Goal: Information Seeking & Learning: Find specific fact

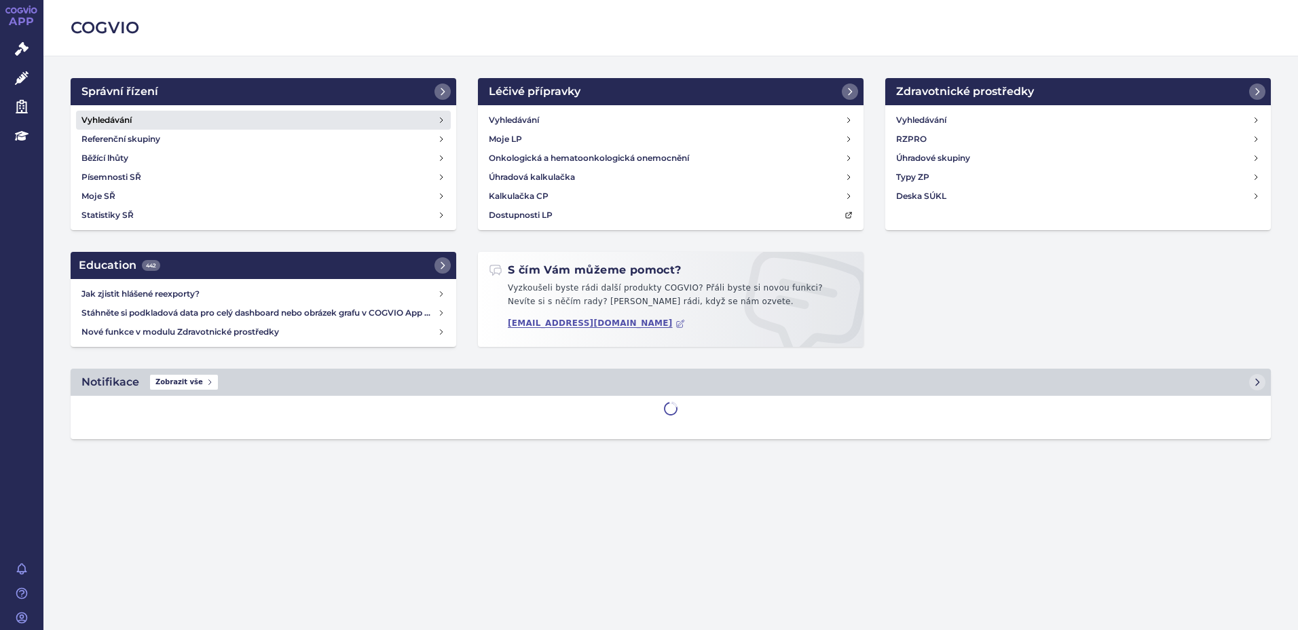
click at [129, 122] on h4 "Vyhledávání" at bounding box center [106, 120] width 50 height 14
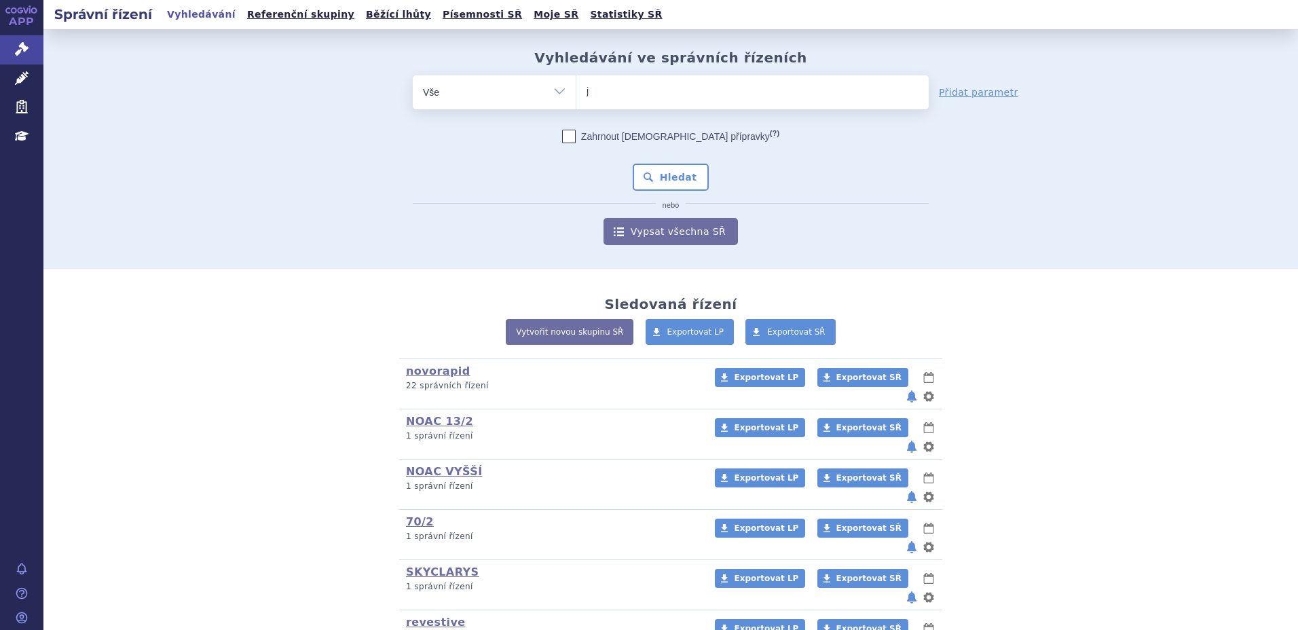
type input "ja"
type input "jan"
type input "jans"
type input "janss"
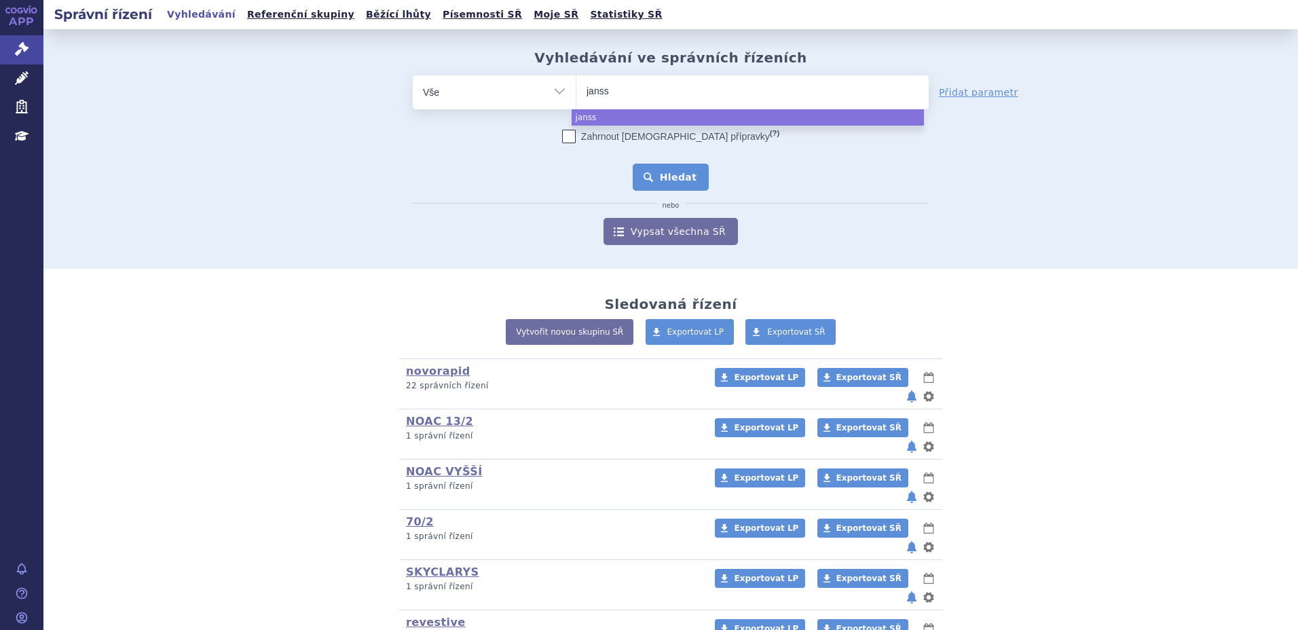
select select "janss"
click at [662, 177] on button "Hledat" at bounding box center [671, 177] width 77 height 27
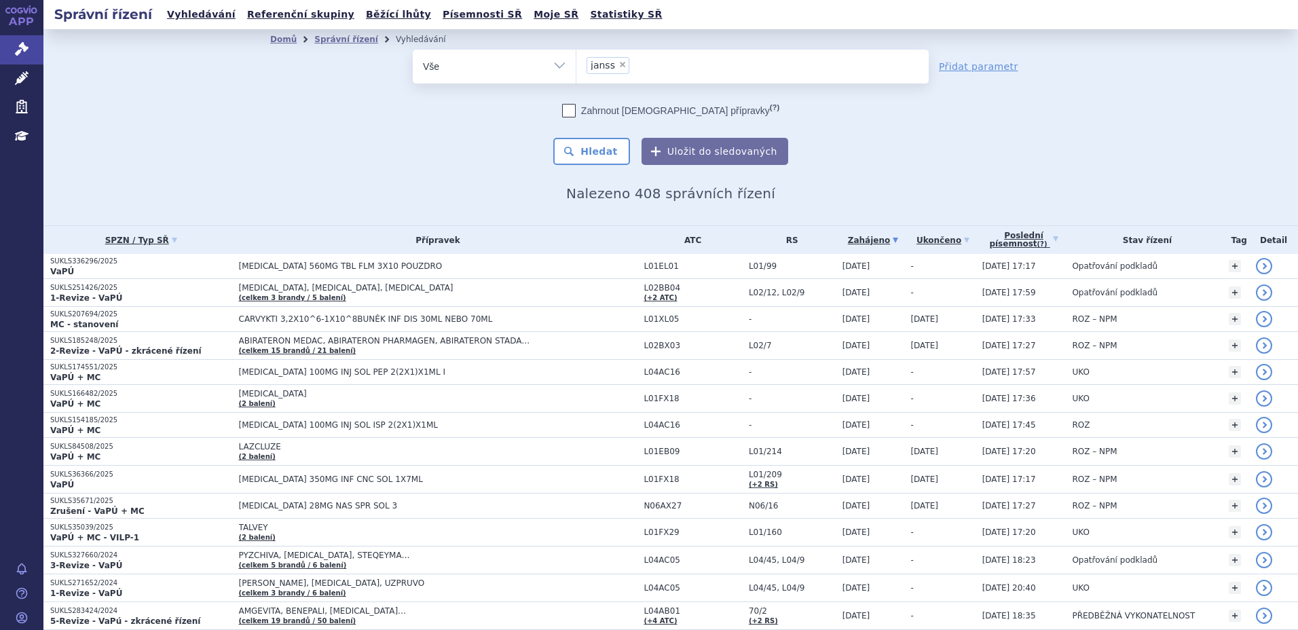
click at [618, 65] on span "×" at bounding box center [622, 64] width 8 height 8
click at [576, 65] on select "janss" at bounding box center [576, 66] width 1 height 34
select select
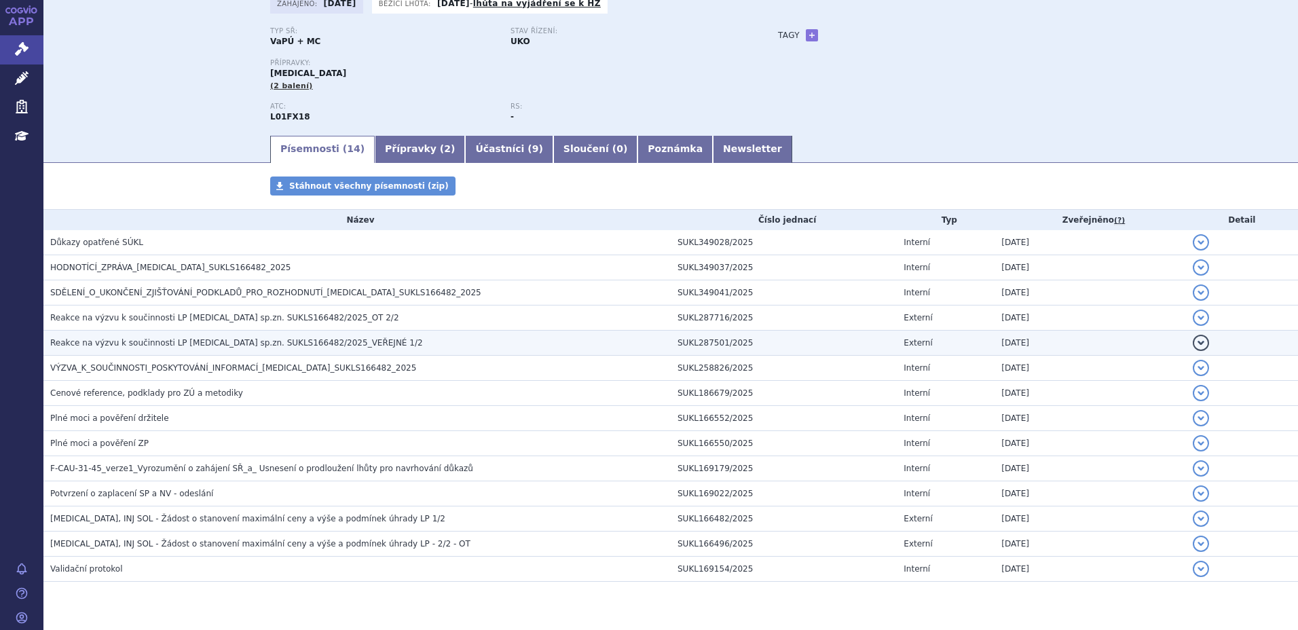
scroll to position [128, 0]
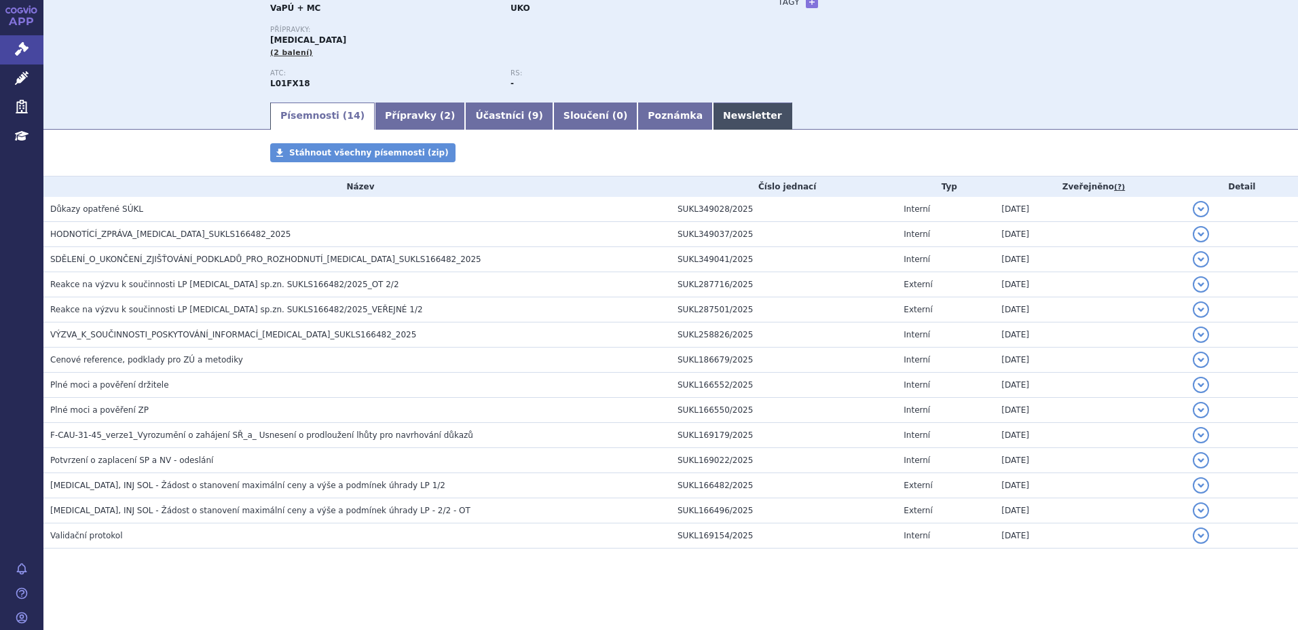
click at [713, 119] on link "Newsletter" at bounding box center [752, 115] width 79 height 27
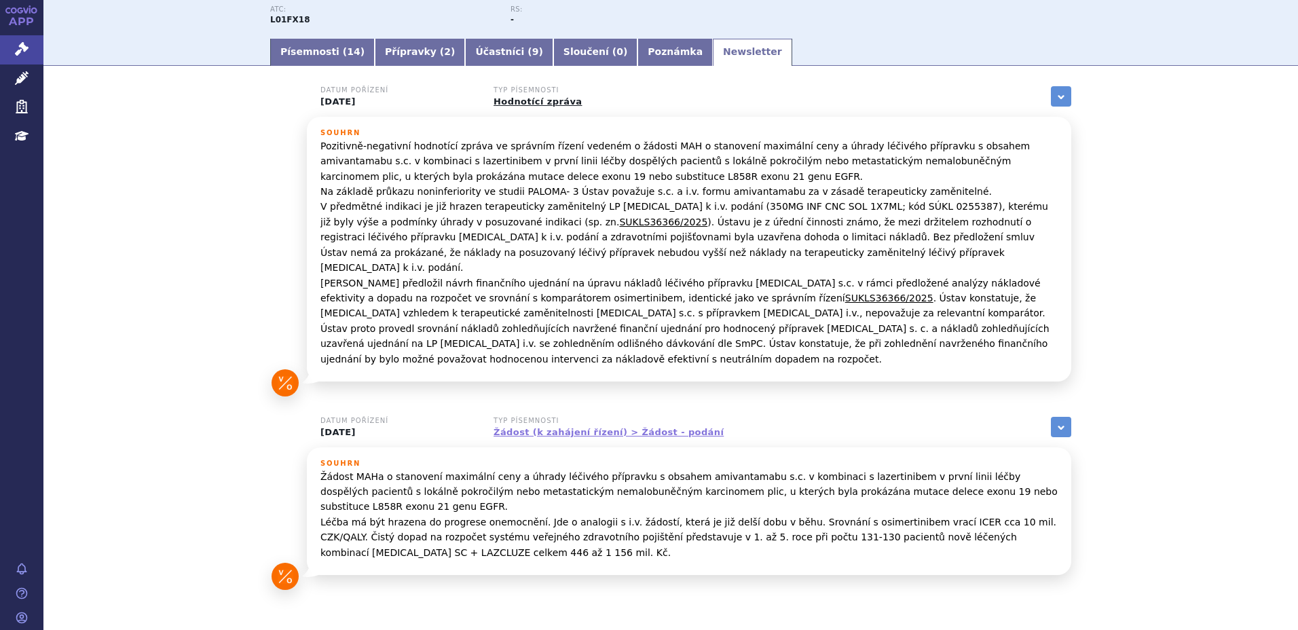
scroll to position [223, 0]
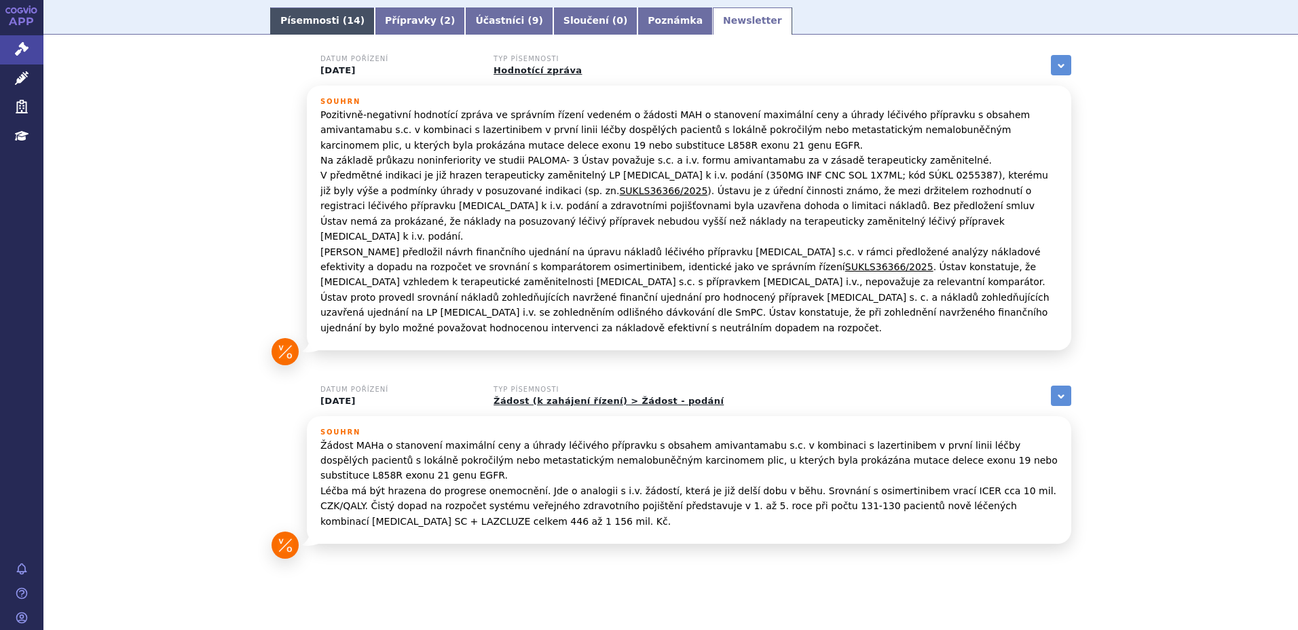
click at [301, 16] on link "Písemnosti ( 14 )" at bounding box center [322, 20] width 105 height 27
